Goal: Information Seeking & Learning: Learn about a topic

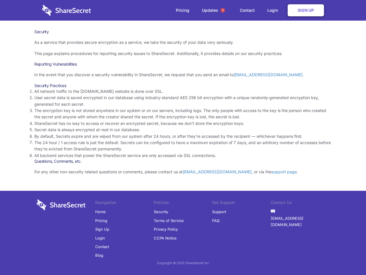
click at [183, 137] on li "By default, Secrets expire and are wiped from our system after 24 hours, or aft…" at bounding box center [183, 136] width 298 height 6
click at [223, 10] on span "1" at bounding box center [223, 10] width 5 height 5
